Goal: Register for event/course: Register for event/course

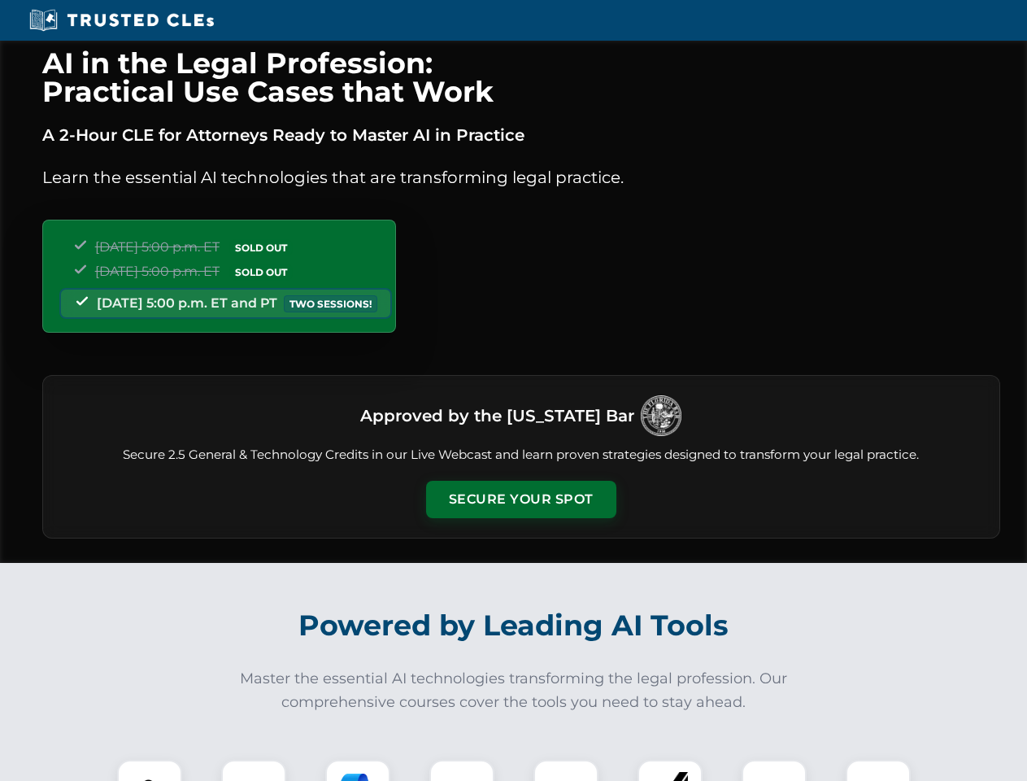
click at [520, 499] on button "Secure Your Spot" at bounding box center [521, 499] width 190 height 37
click at [150, 770] on img at bounding box center [149, 791] width 47 height 47
